Goal: Transaction & Acquisition: Purchase product/service

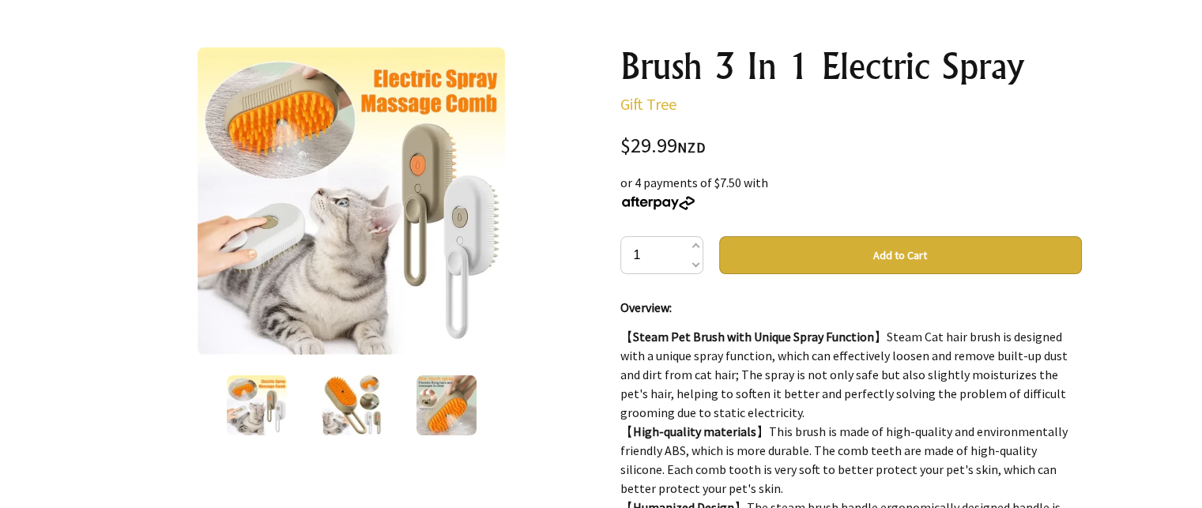
scroll to position [158, 0]
click at [885, 248] on button "Add to Cart" at bounding box center [900, 255] width 363 height 38
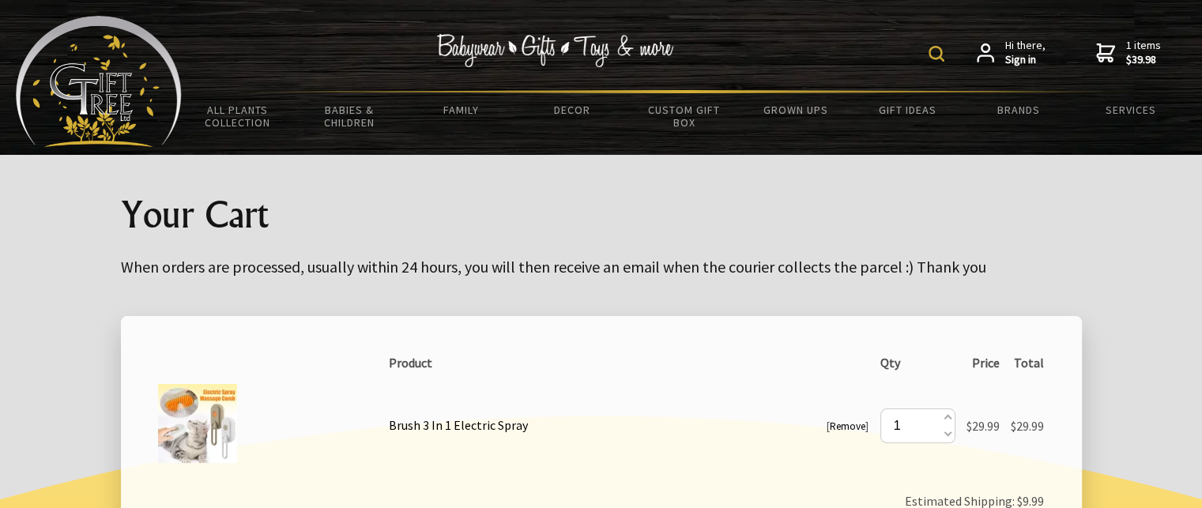
click at [782, 393] on td "[ Remove ] Brush 3 In 1 Electric Spray" at bounding box center [628, 425] width 491 height 95
click at [1127, 51] on span "1 items $39.98" at bounding box center [1143, 52] width 35 height 28
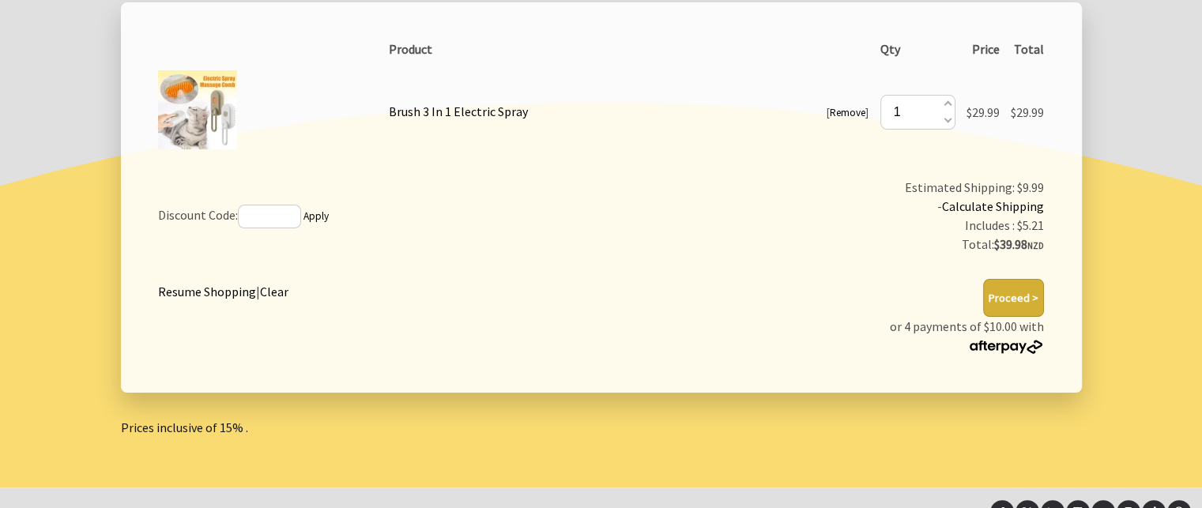
scroll to position [316, 0]
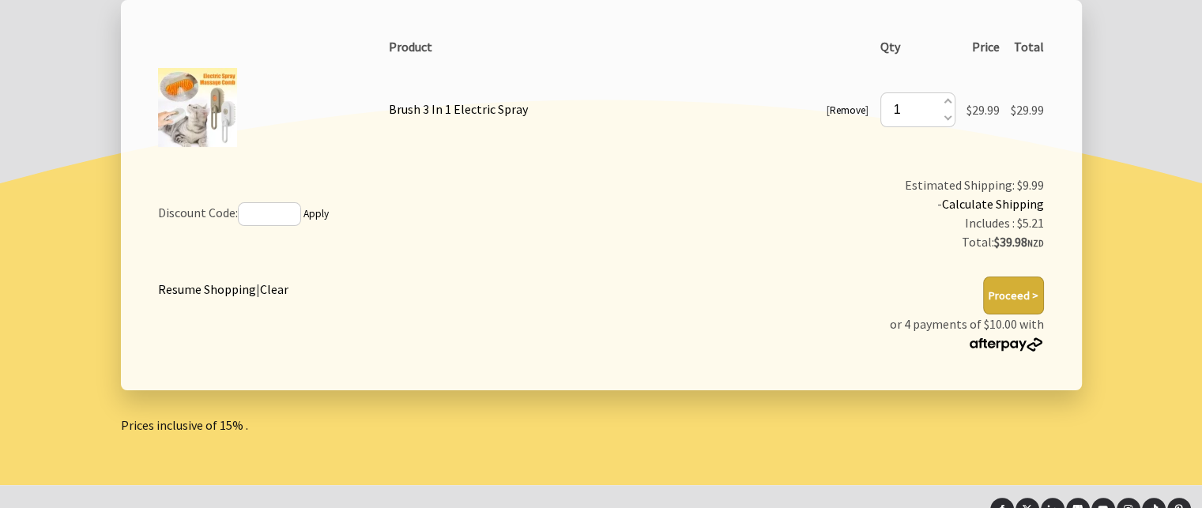
click at [1021, 295] on button "Proceed >" at bounding box center [1013, 296] width 61 height 38
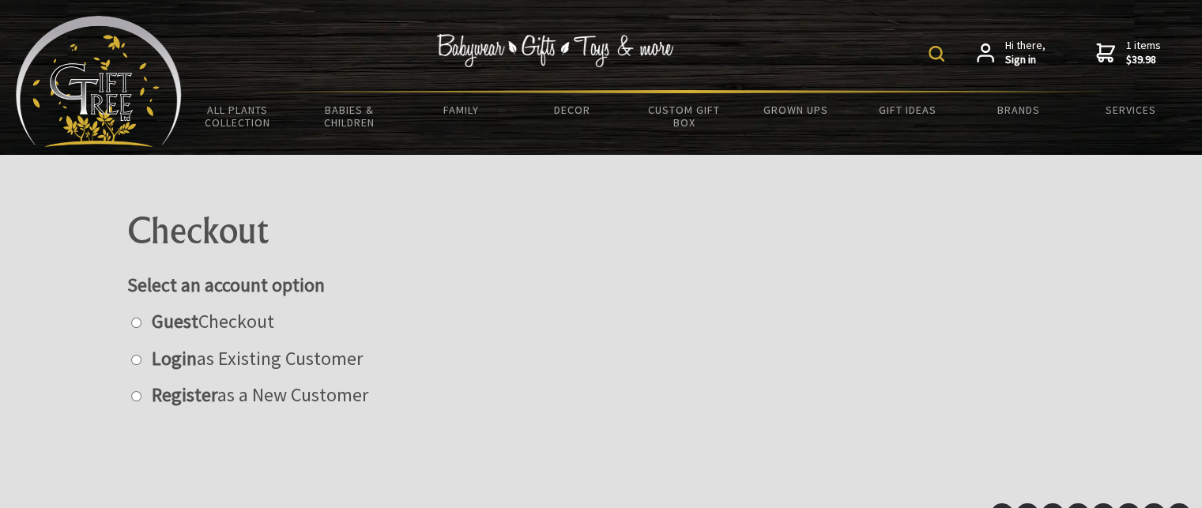
scroll to position [82, 0]
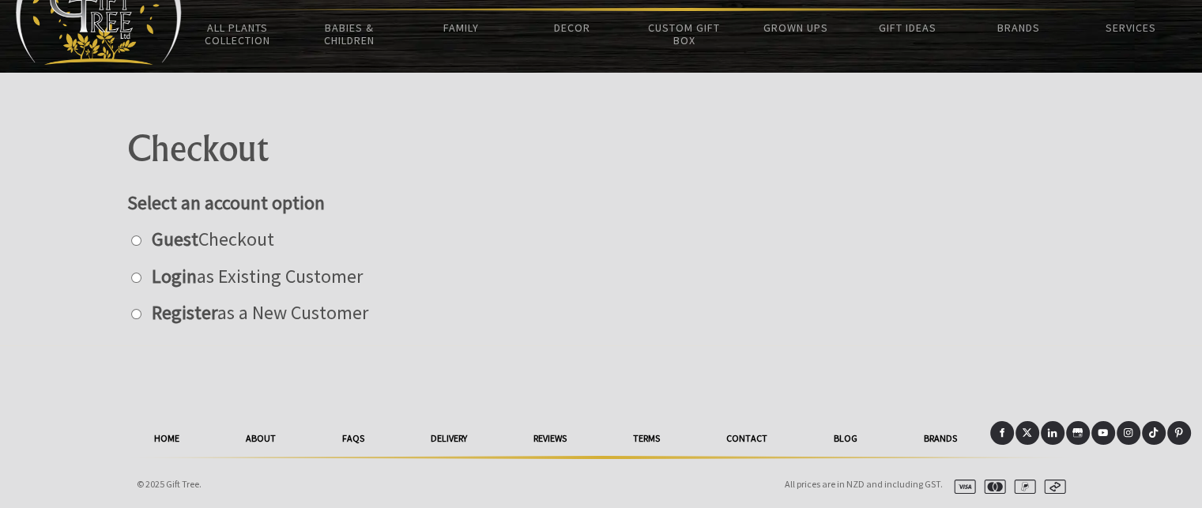
click at [136, 239] on input "radio" at bounding box center [136, 240] width 10 height 10
radio input "true"
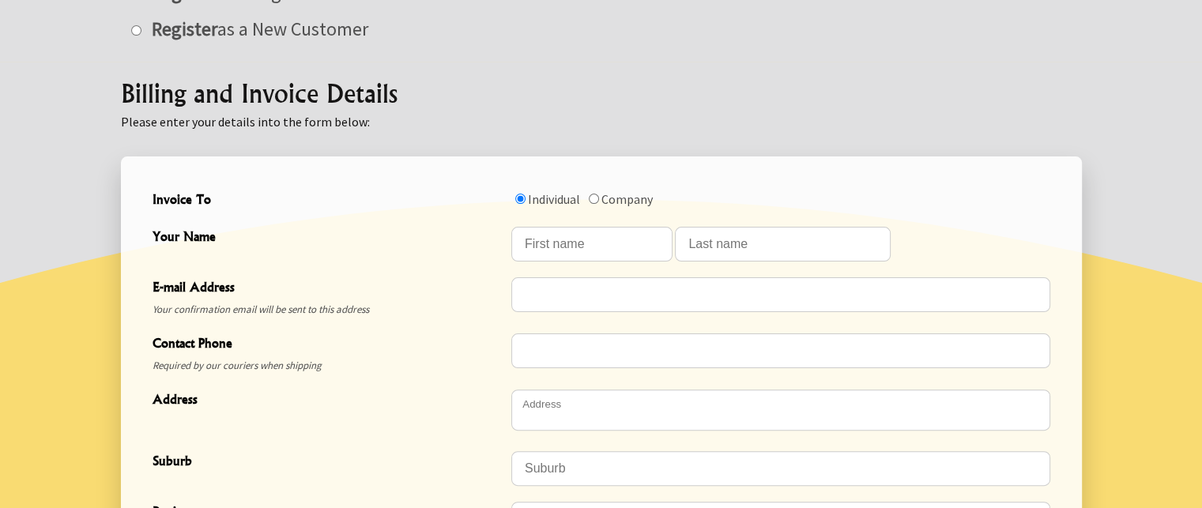
scroll to position [359, 0]
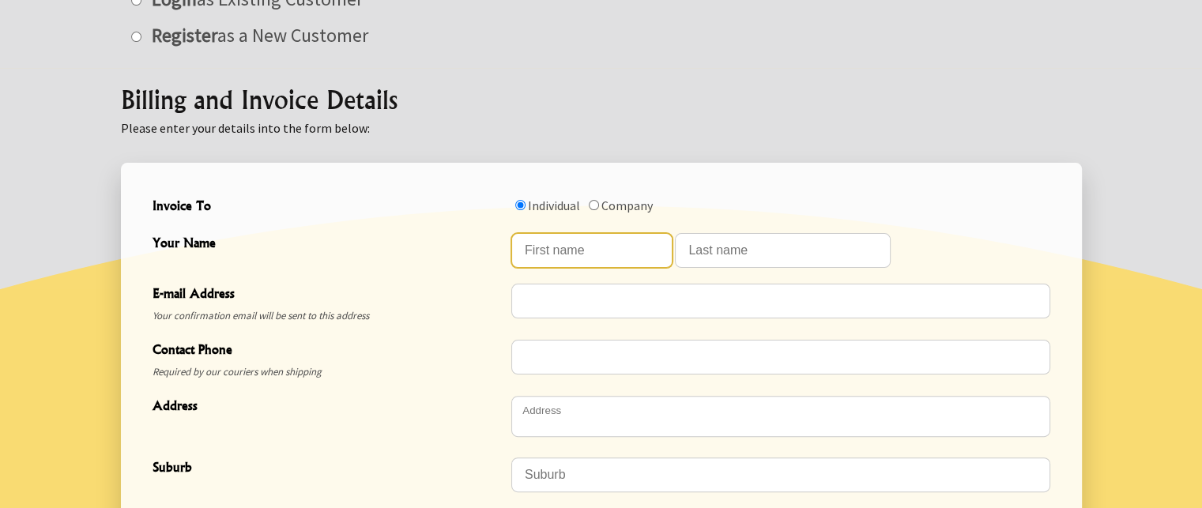
click at [525, 253] on input "Your Name" at bounding box center [591, 250] width 161 height 35
type input "Janice"
type input "Kendall"
type input "janicek6430@gmail.com"
type input "0272866707"
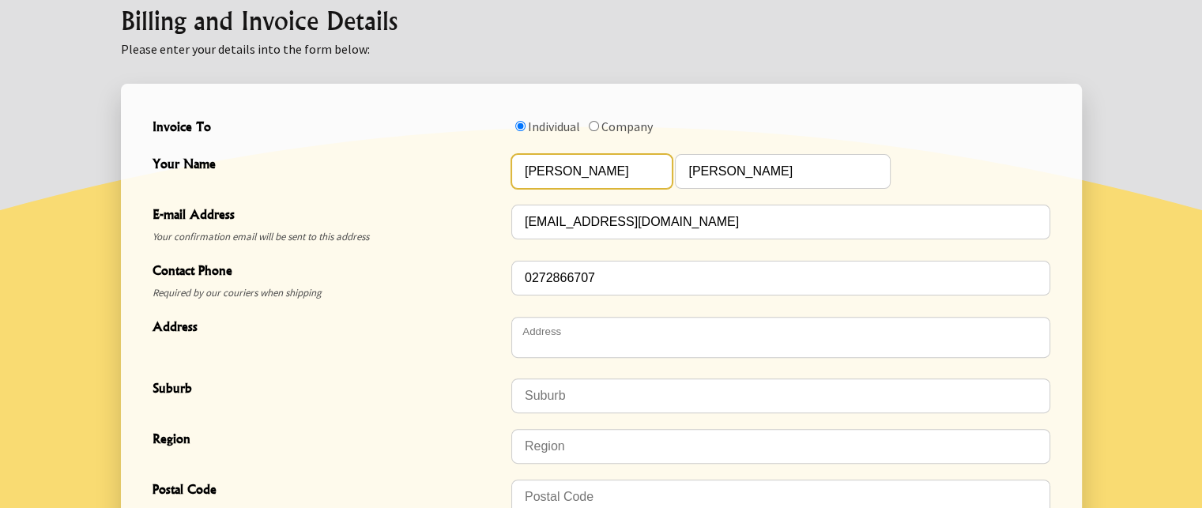
scroll to position [517, 0]
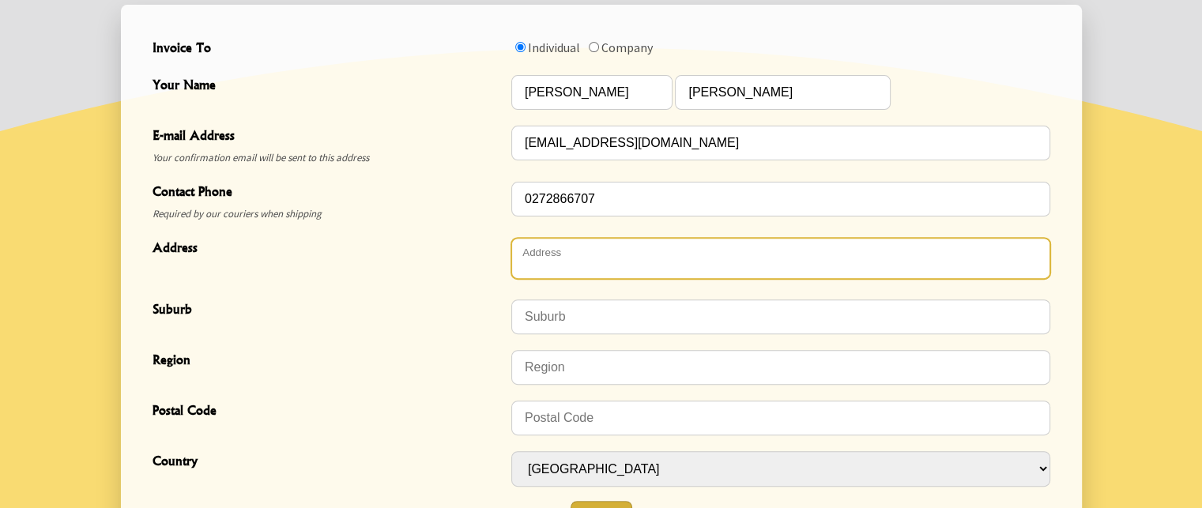
click at [567, 261] on textarea "Address" at bounding box center [780, 258] width 539 height 41
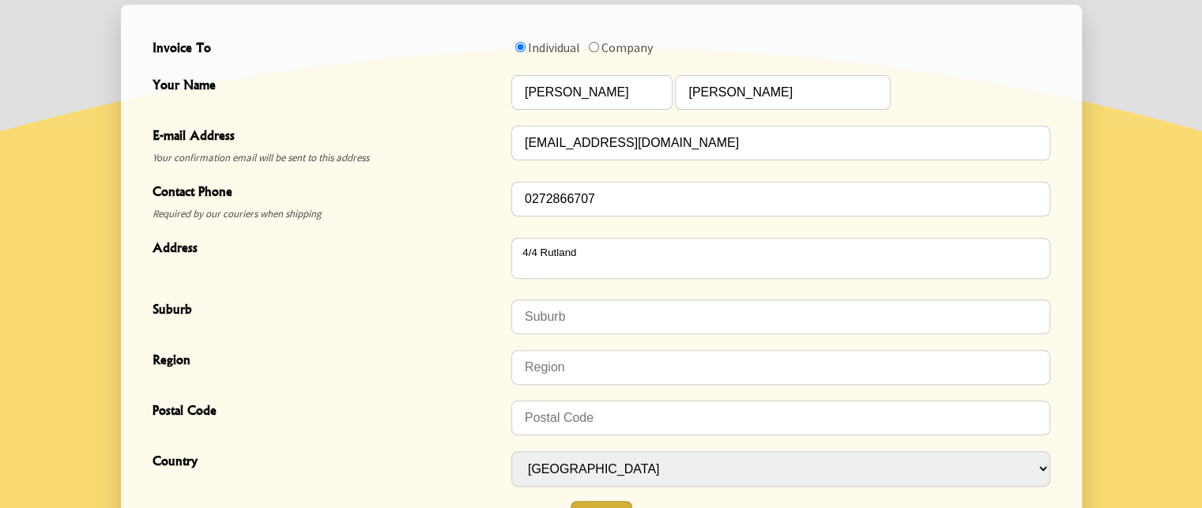
type textarea "4/4 Rutland Street"
type input "Picton"
type input "7220"
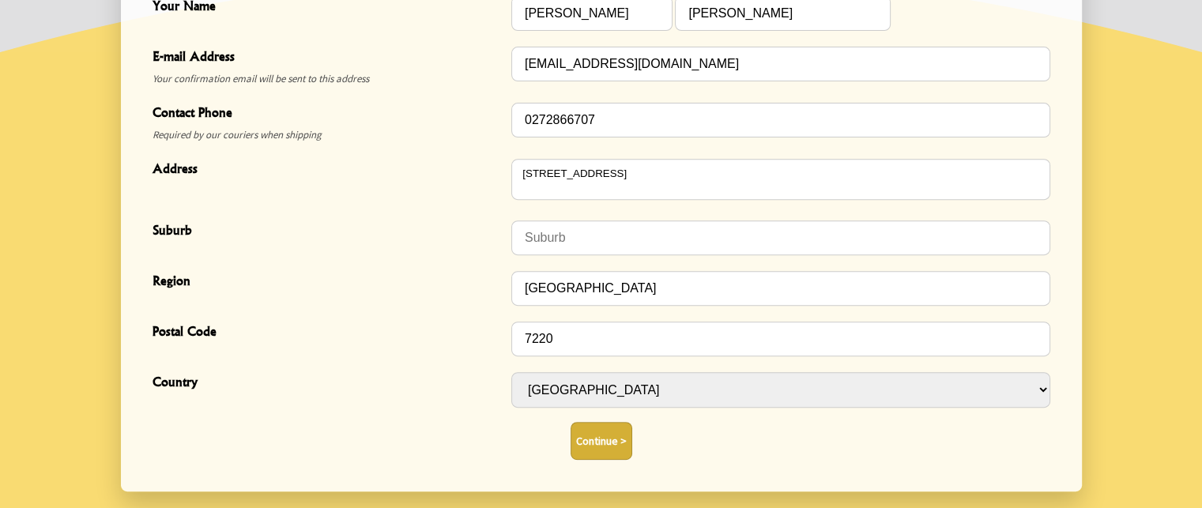
scroll to position [675, 0]
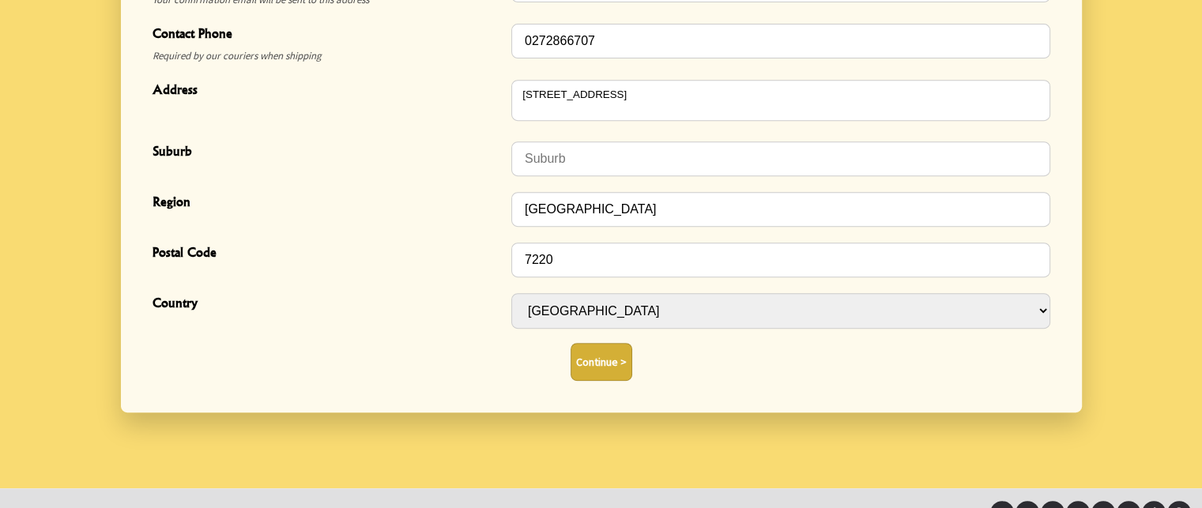
click at [593, 359] on button "Continue >" at bounding box center [601, 362] width 62 height 38
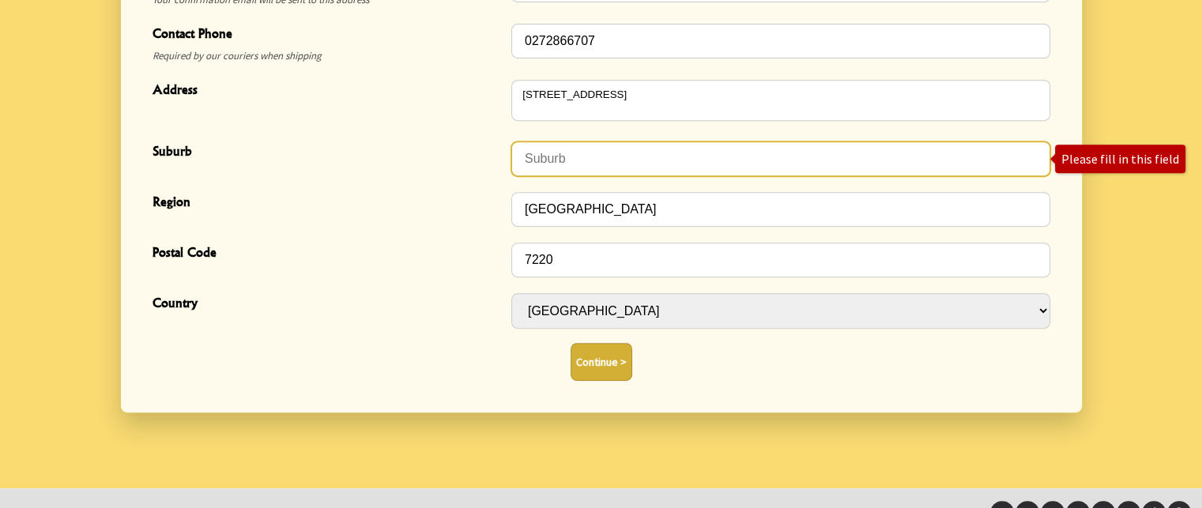
click at [552, 160] on input "Suburb" at bounding box center [780, 158] width 539 height 35
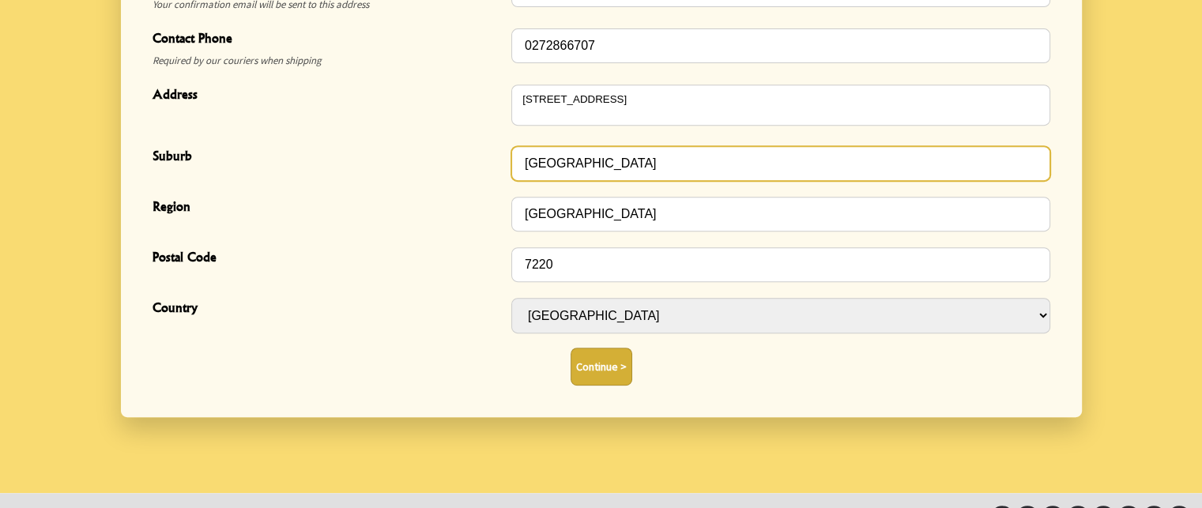
scroll to position [755, 0]
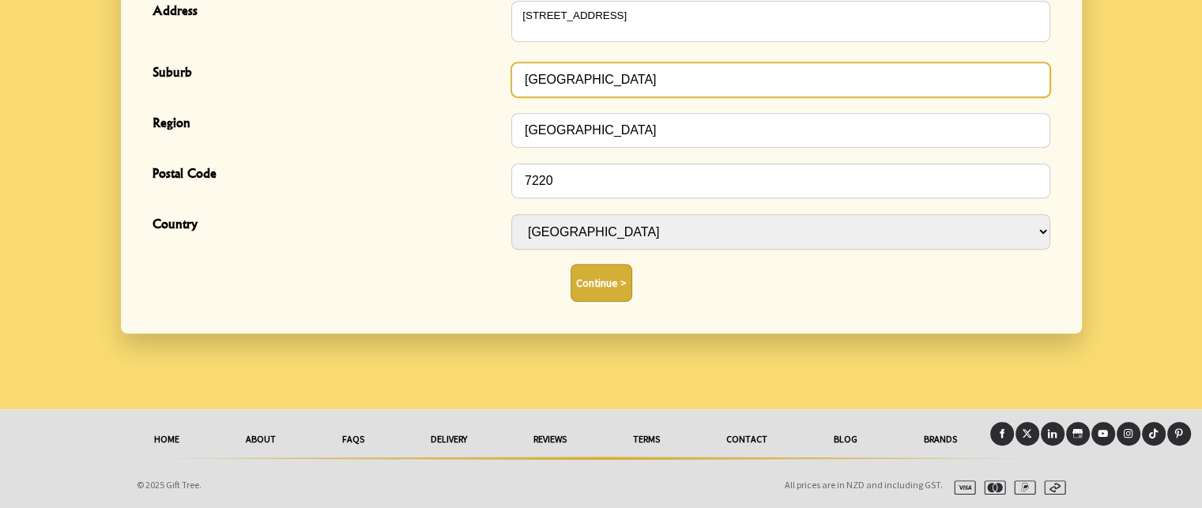
type input "Picton"
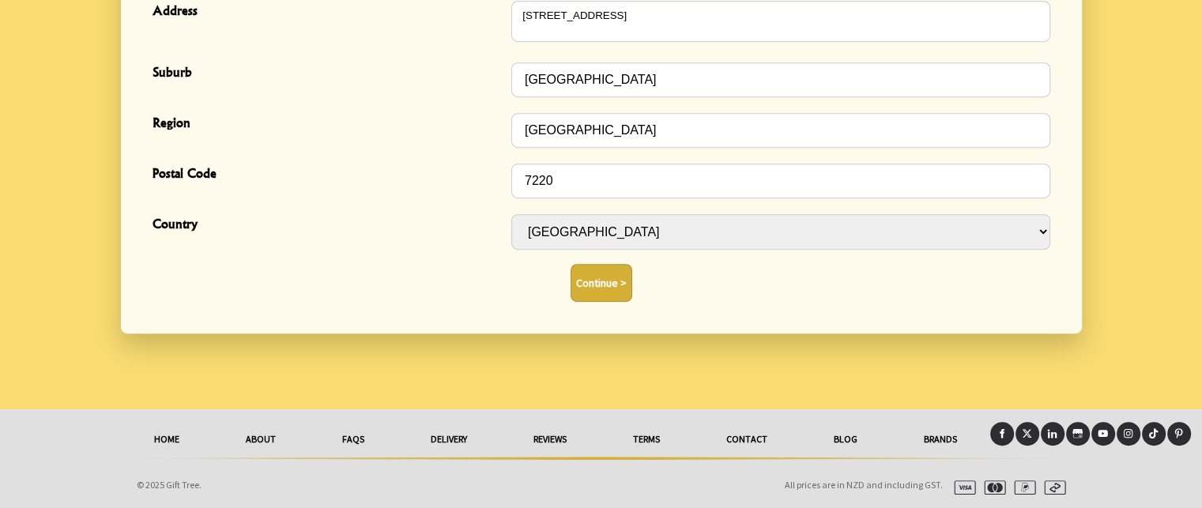
click at [594, 280] on button "Continue >" at bounding box center [601, 283] width 62 height 38
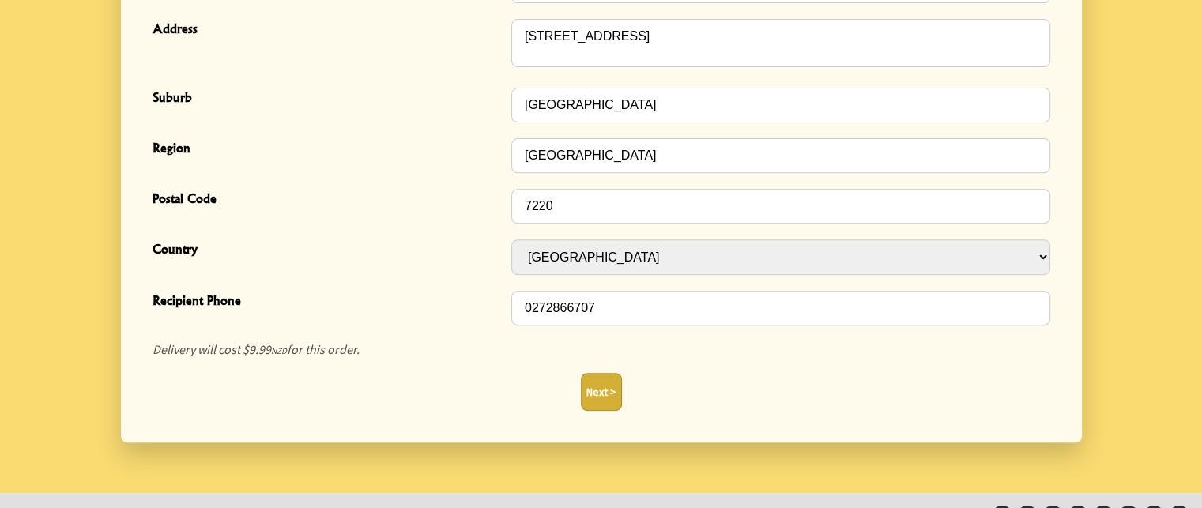
scroll to position [632, 0]
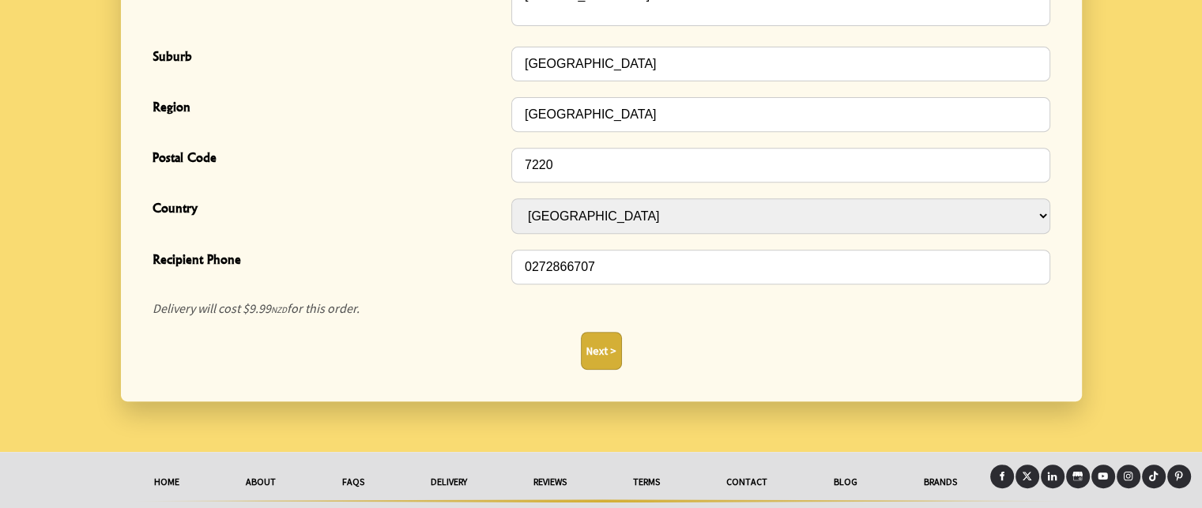
click at [594, 343] on button "Next >" at bounding box center [601, 351] width 41 height 38
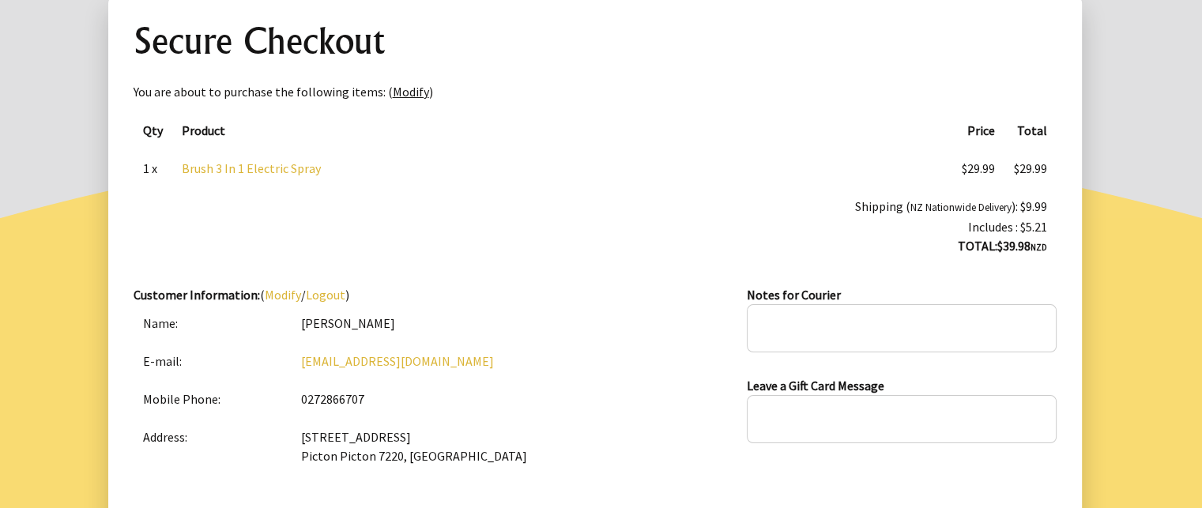
scroll to position [237, 0]
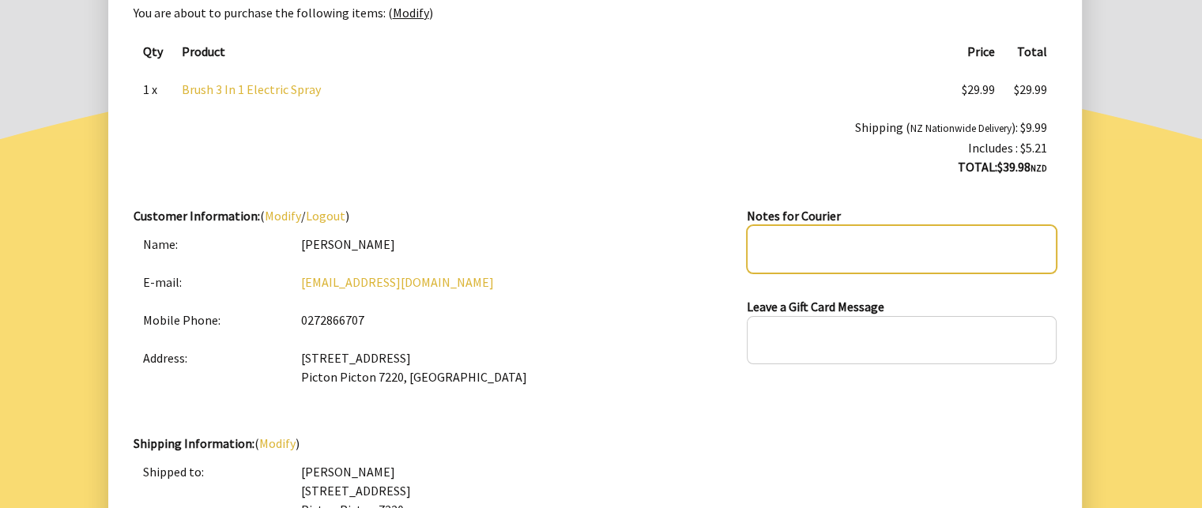
click at [762, 239] on textarea at bounding box center [901, 249] width 309 height 48
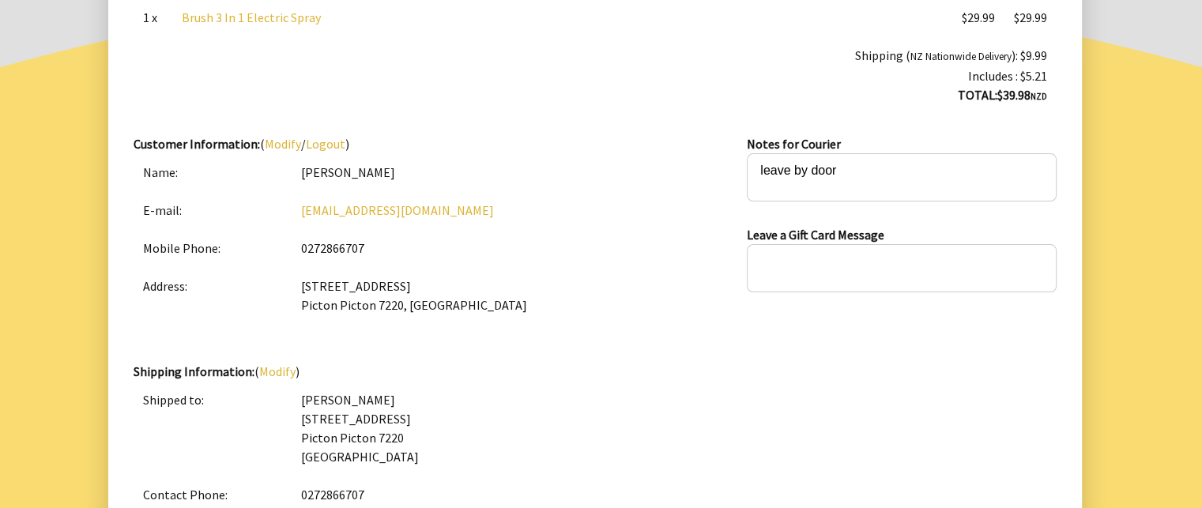
scroll to position [228, 0]
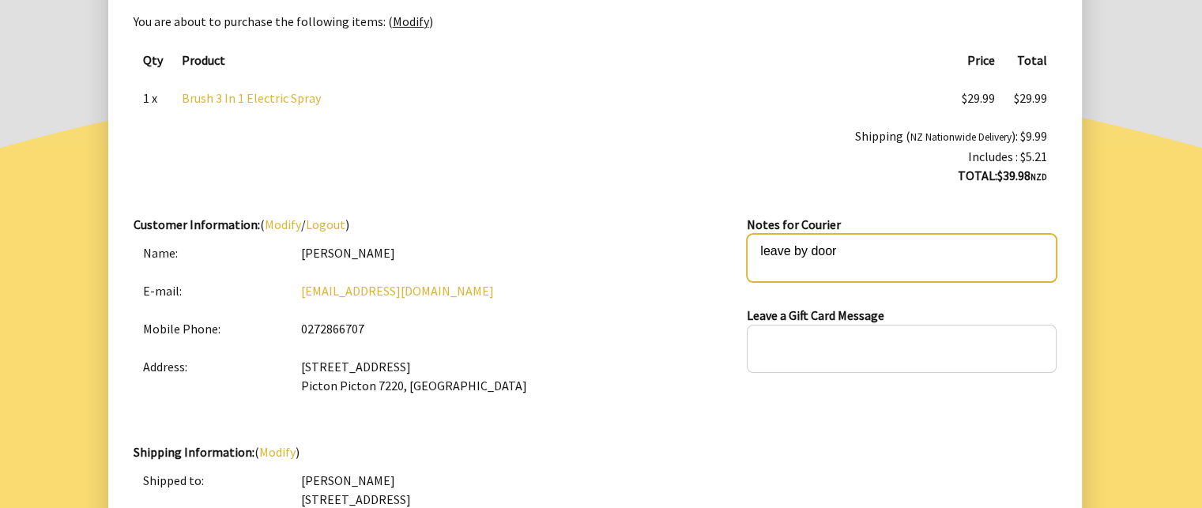
click at [852, 252] on textarea "leave by door" at bounding box center [901, 258] width 309 height 48
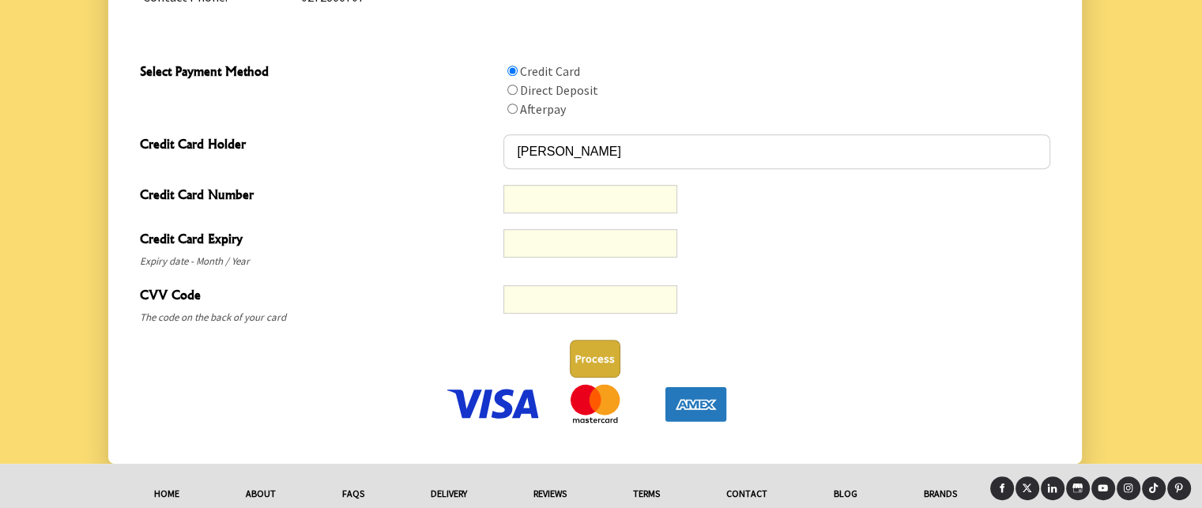
scroll to position [860, 0]
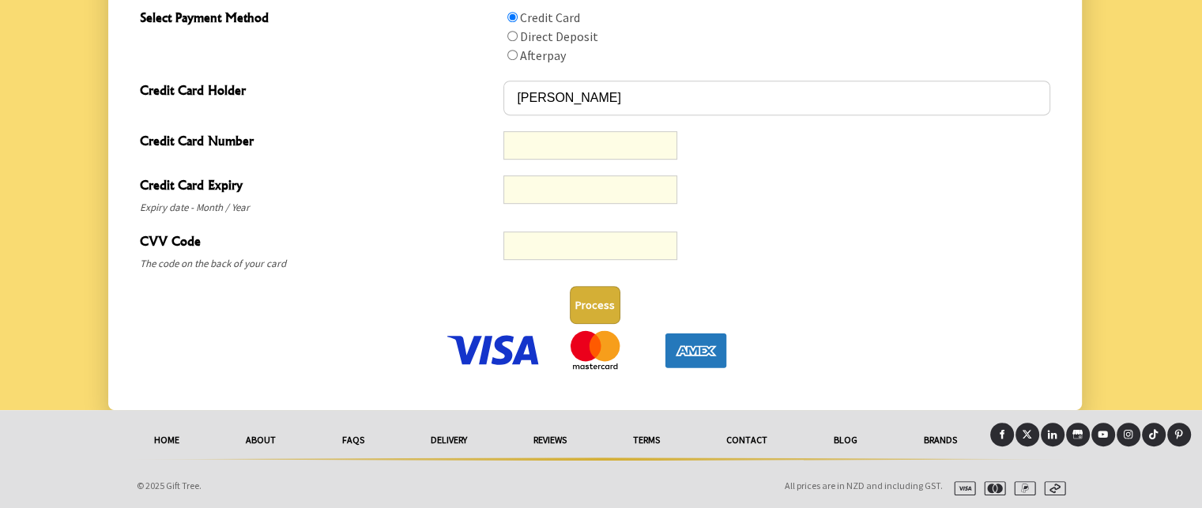
type textarea "leave by door if not home"
click at [601, 304] on button "Process" at bounding box center [595, 305] width 51 height 38
